Goal: Information Seeking & Learning: Compare options

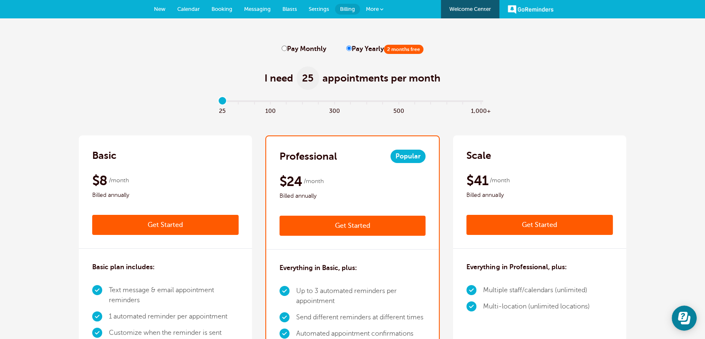
click at [284, 51] on input "Pay Monthly" at bounding box center [284, 48] width 5 height 5
radio input "true"
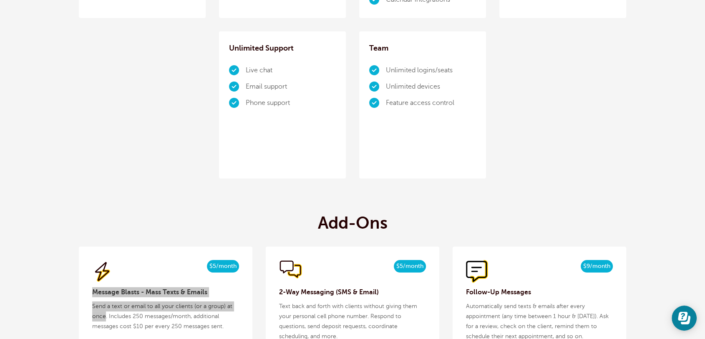
scroll to position [649, 0]
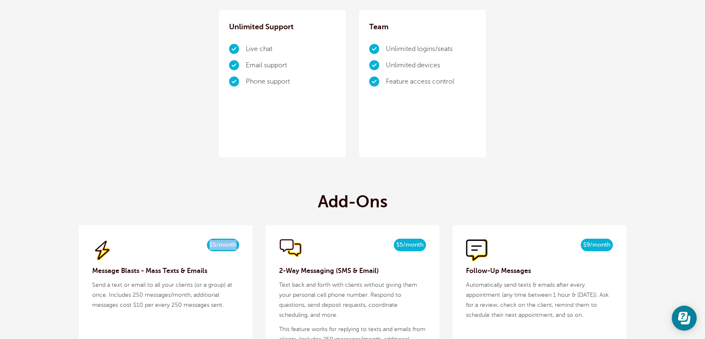
drag, startPoint x: 237, startPoint y: 244, endPoint x: 265, endPoint y: 249, distance: 28.8
click at [203, 243] on div "$5/month $4/mo billed yearly" at bounding box center [165, 249] width 147 height 23
copy span "$5/month"
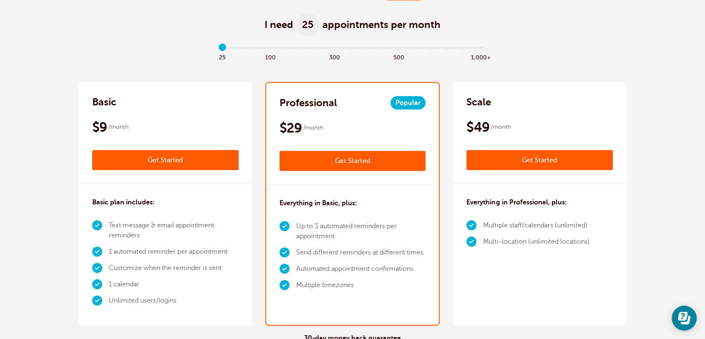
scroll to position [0, 0]
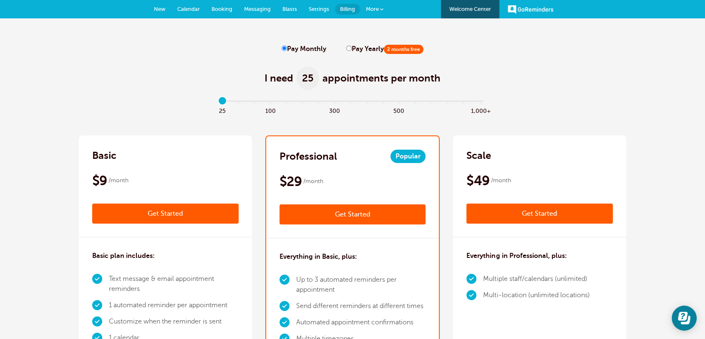
click at [348, 50] on input "Pay Yearly 2 months free" at bounding box center [348, 48] width 5 height 5
radio input "true"
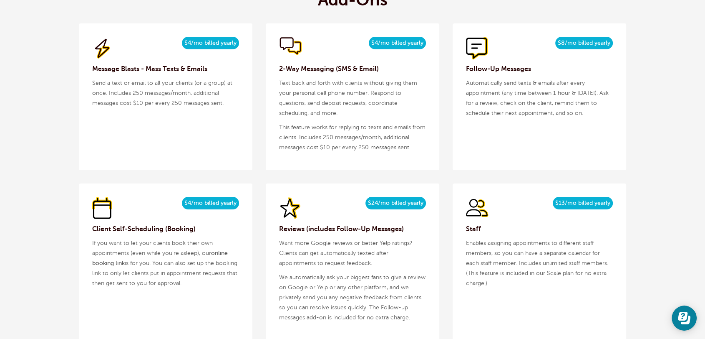
scroll to position [865, 0]
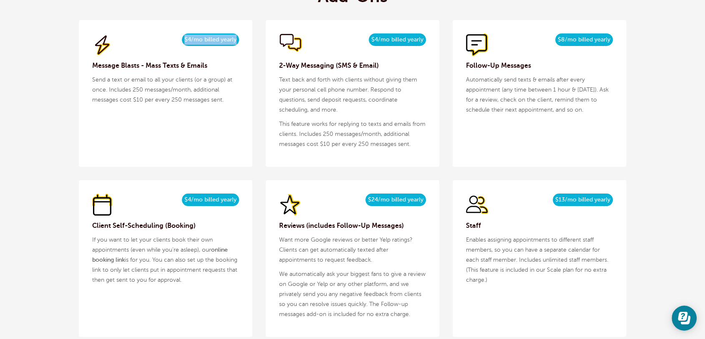
drag, startPoint x: 238, startPoint y: 38, endPoint x: 204, endPoint y: 48, distance: 35.9
click at [178, 38] on div "$5/month $4/mo billed yearly" at bounding box center [165, 44] width 147 height 23
copy span "$4/mo billed yearly"
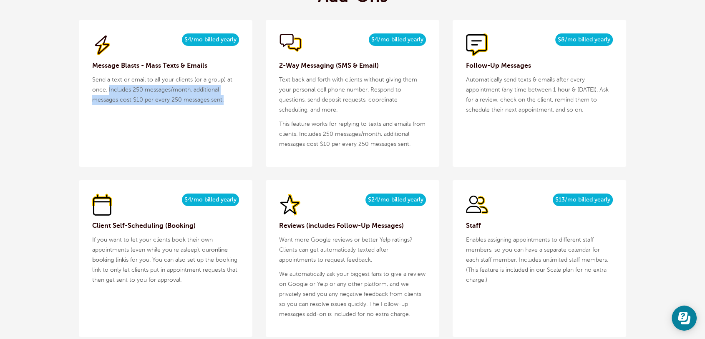
drag, startPoint x: 110, startPoint y: 91, endPoint x: 224, endPoint y: 96, distance: 114.1
click at [224, 96] on p "Send a text or email to all your clients (or a group) at once. Includes 250 mes…" at bounding box center [165, 90] width 147 height 30
copy p "Includes 250 messages/month, additional messages cost $10 per every 250 message…"
